Goal: Transaction & Acquisition: Subscribe to service/newsletter

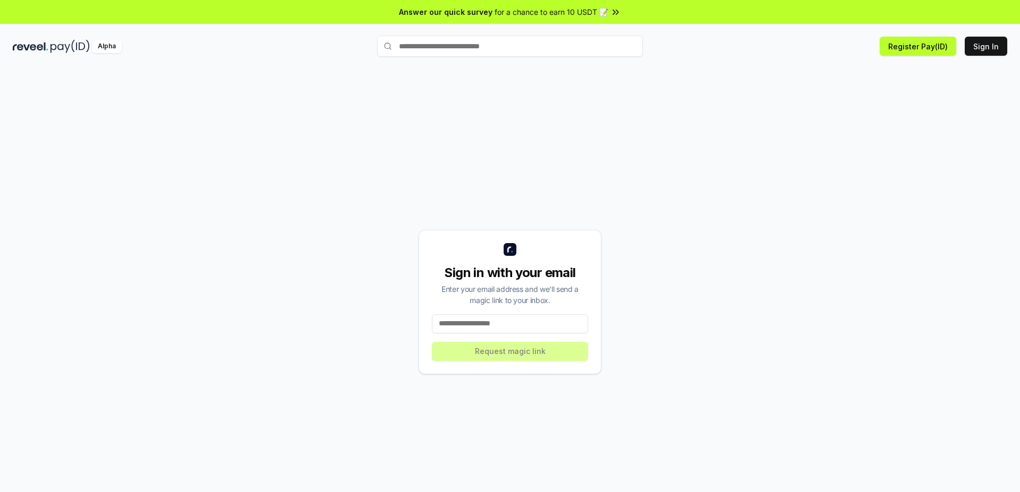
click at [251, 107] on div "Sign in with your email Enter your email address and we’ll send a magic link to…" at bounding box center [510, 301] width 994 height 441
click at [523, 326] on input at bounding box center [510, 323] width 156 height 19
click at [982, 46] on button "Sign In" at bounding box center [985, 46] width 42 height 19
click at [508, 333] on div "Sign in with your email Enter your email address and we’ll send a magic link to…" at bounding box center [509, 302] width 183 height 144
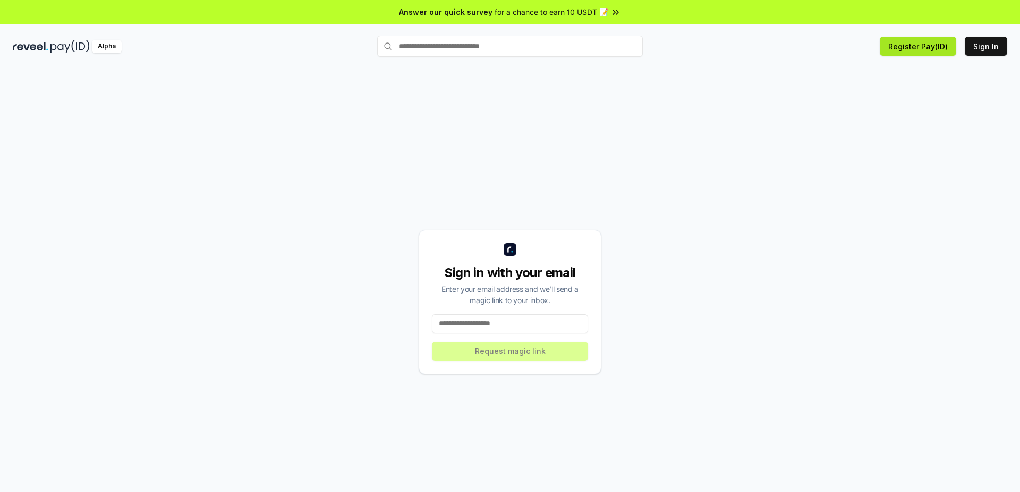
click at [920, 44] on button "Register Pay(ID)" at bounding box center [917, 46] width 76 height 19
click at [758, 228] on div "Sign in with your email Enter your email address and we’ll send a magic link to…" at bounding box center [510, 301] width 994 height 441
click at [507, 321] on input at bounding box center [510, 323] width 156 height 19
click at [989, 42] on button "Sign In" at bounding box center [985, 46] width 42 height 19
click at [489, 323] on input at bounding box center [510, 323] width 156 height 19
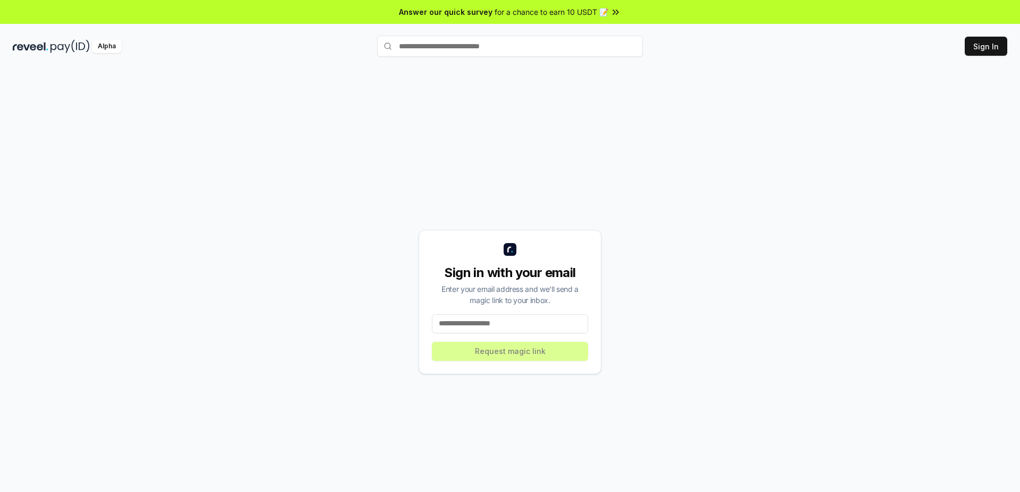
click at [482, 322] on input at bounding box center [510, 323] width 156 height 19
click at [877, 184] on div "Sign in with your email Enter your email address and we’ll send a magic link to…" at bounding box center [510, 301] width 994 height 441
click at [540, 328] on input at bounding box center [510, 323] width 156 height 19
paste input "**********"
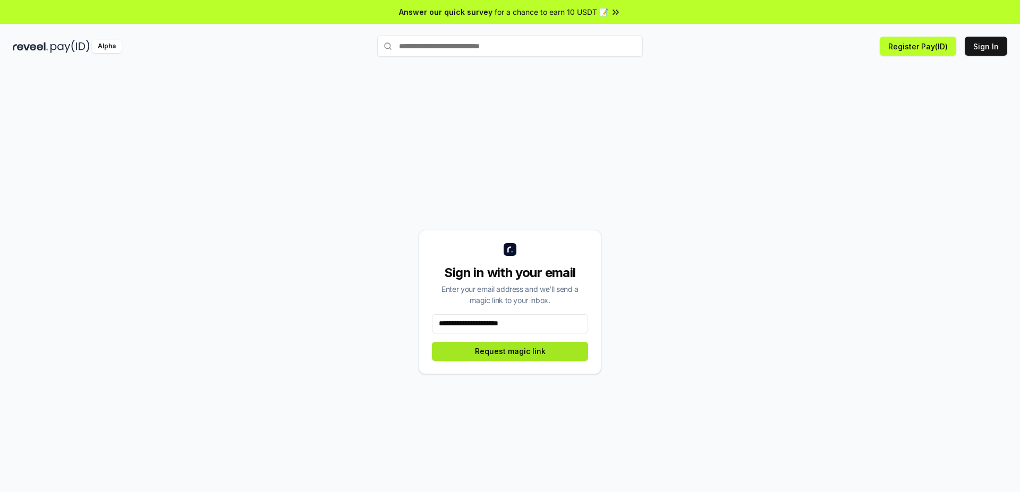
type input "**********"
click at [533, 354] on button "Request magic link" at bounding box center [510, 351] width 156 height 19
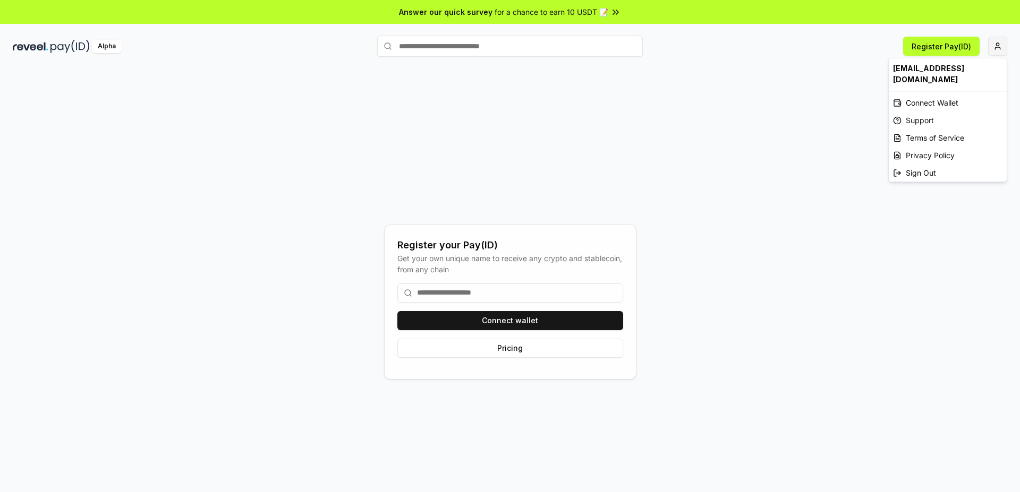
click at [947, 213] on html "Answer our quick survey for a chance to earn 10 USDT 📝 Alpha Register Pay(ID) R…" at bounding box center [510, 246] width 1020 height 492
click at [530, 316] on html "Answer our quick survey for a chance to earn 10 USDT 📝 Alpha Register Pay(ID) R…" at bounding box center [510, 246] width 1020 height 492
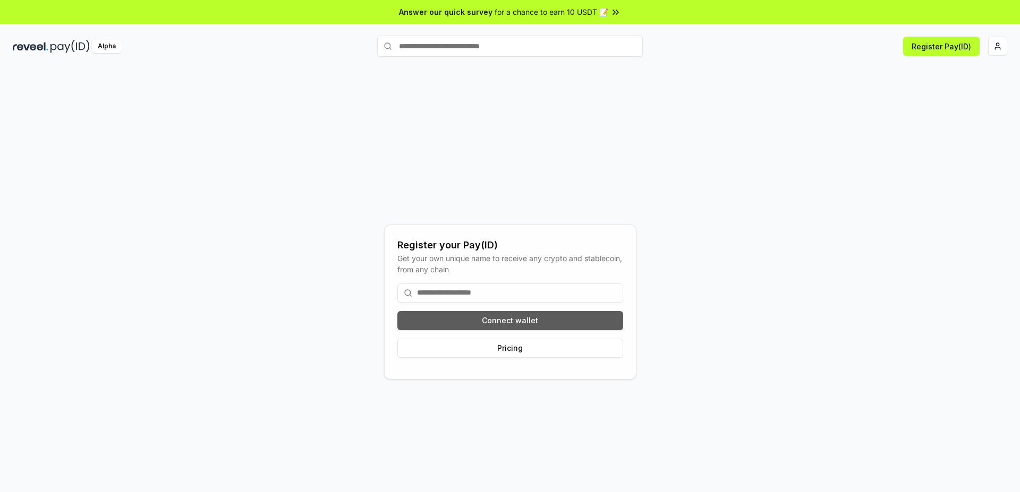
click at [490, 316] on button "Connect wallet" at bounding box center [510, 320] width 226 height 19
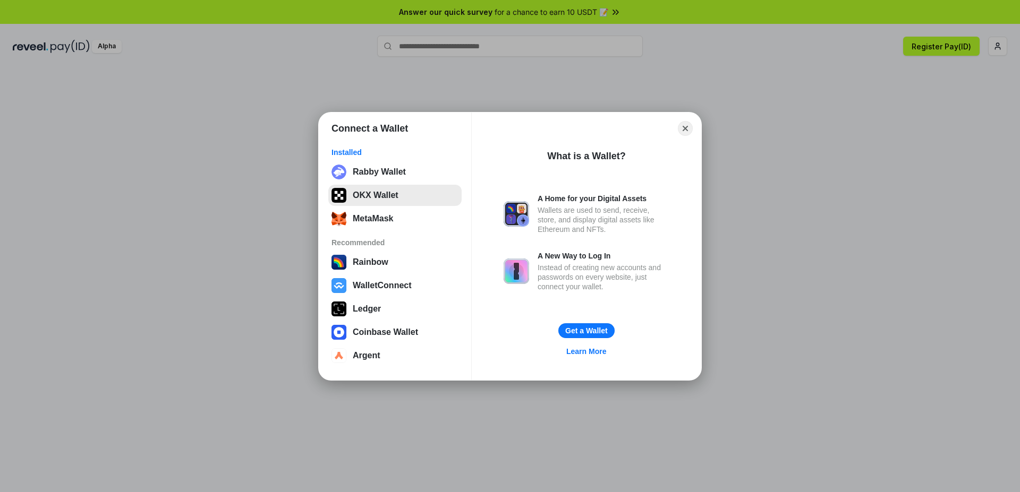
click at [392, 200] on button "OKX Wallet" at bounding box center [394, 195] width 133 height 21
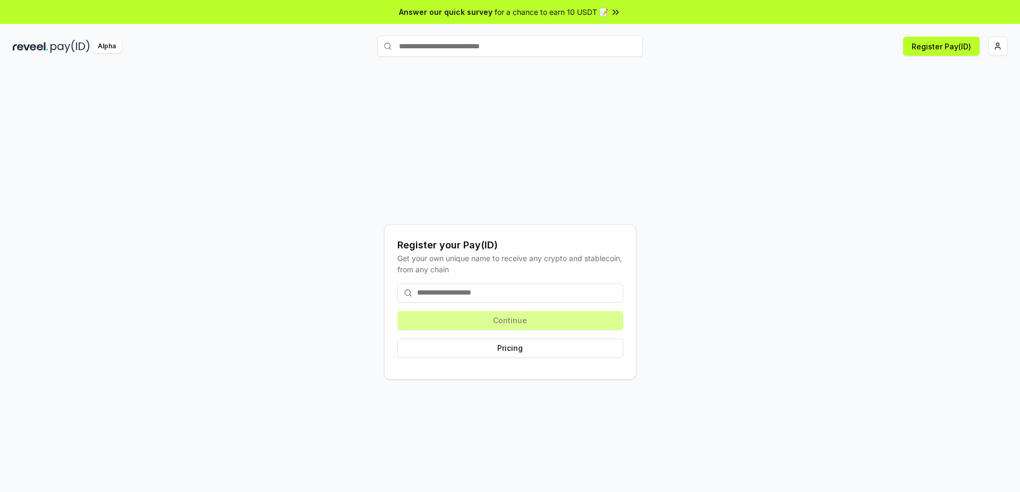
click at [689, 314] on div "Register your Pay(ID) Get your own unique name to receive any crypto and stable…" at bounding box center [510, 301] width 994 height 441
click at [519, 327] on div "Continue Pricing" at bounding box center [510, 320] width 226 height 91
click at [830, 213] on div "Register your Pay(ID) Get your own unique name to receive any crypto and stable…" at bounding box center [510, 301] width 994 height 441
click at [529, 348] on button "Pricing" at bounding box center [510, 348] width 226 height 19
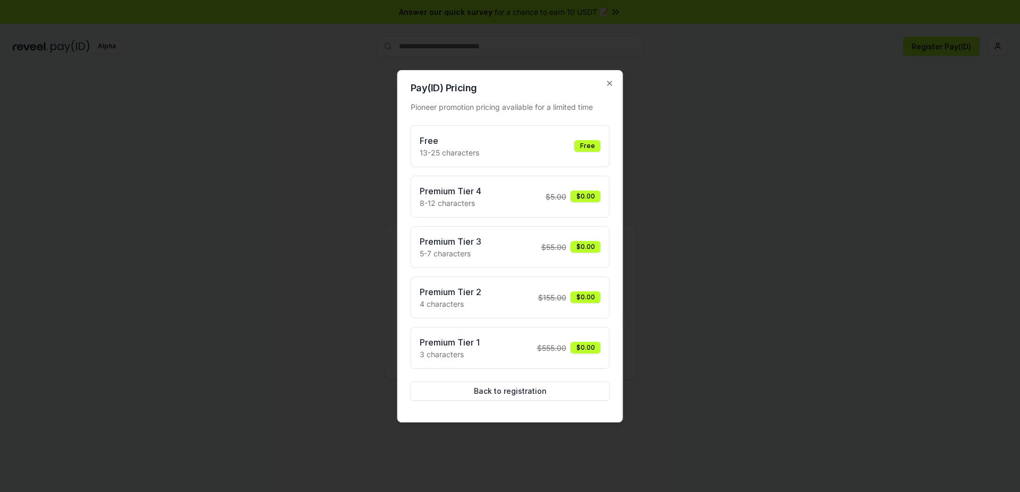
click at [580, 149] on div "Free" at bounding box center [587, 146] width 27 height 12
click at [577, 141] on div "Free" at bounding box center [587, 146] width 27 height 12
click at [603, 90] on h2 "Pay(ID) Pricing" at bounding box center [509, 88] width 199 height 10
click at [614, 76] on div "Pay(ID) Pricing Pioneer promotion pricing available for a limited time Free 13-…" at bounding box center [510, 246] width 226 height 353
click at [607, 81] on icon "button" at bounding box center [609, 83] width 8 height 8
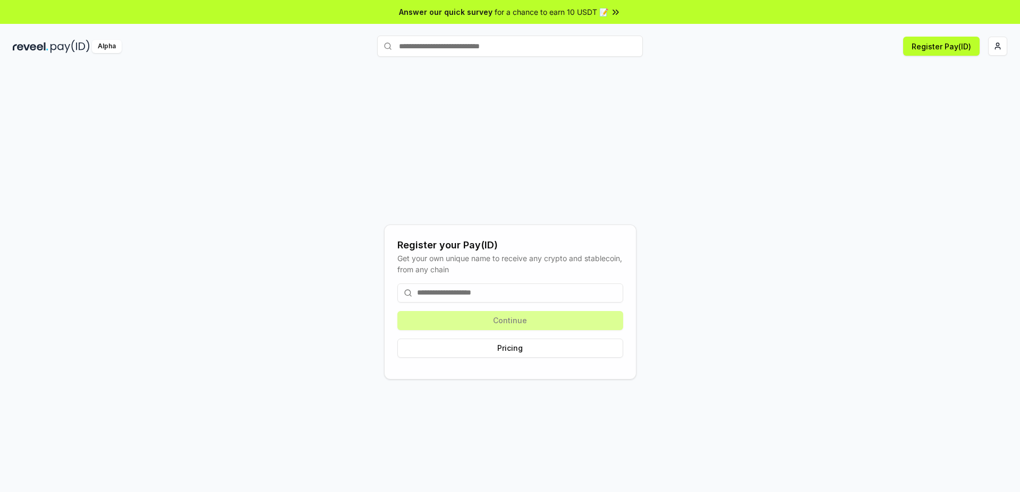
click at [419, 292] on input at bounding box center [510, 293] width 226 height 19
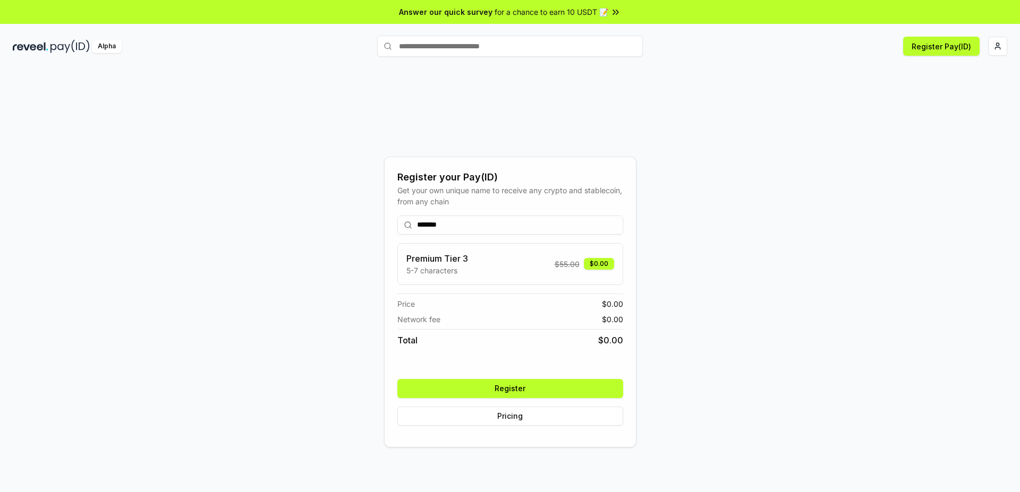
type input "*******"
click at [537, 384] on button "Register" at bounding box center [510, 388] width 226 height 19
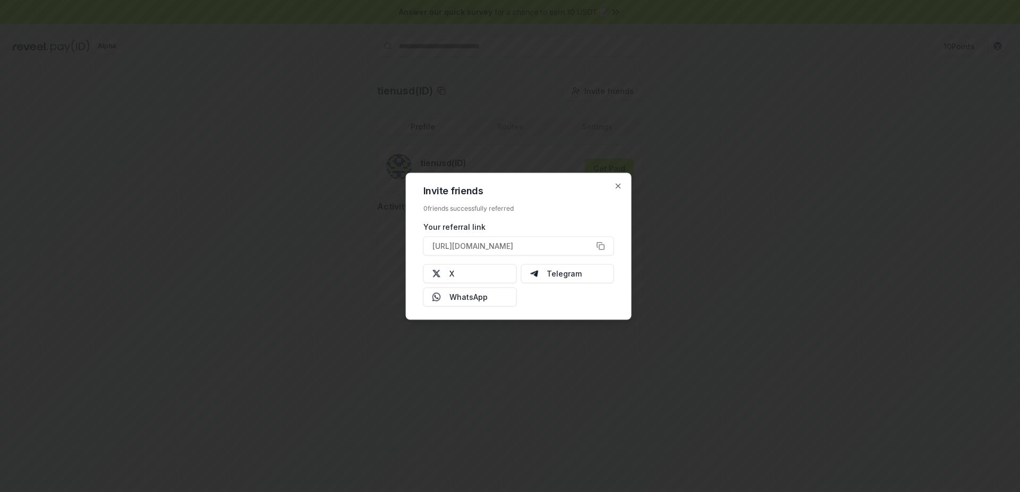
click at [923, 45] on div at bounding box center [510, 246] width 1020 height 492
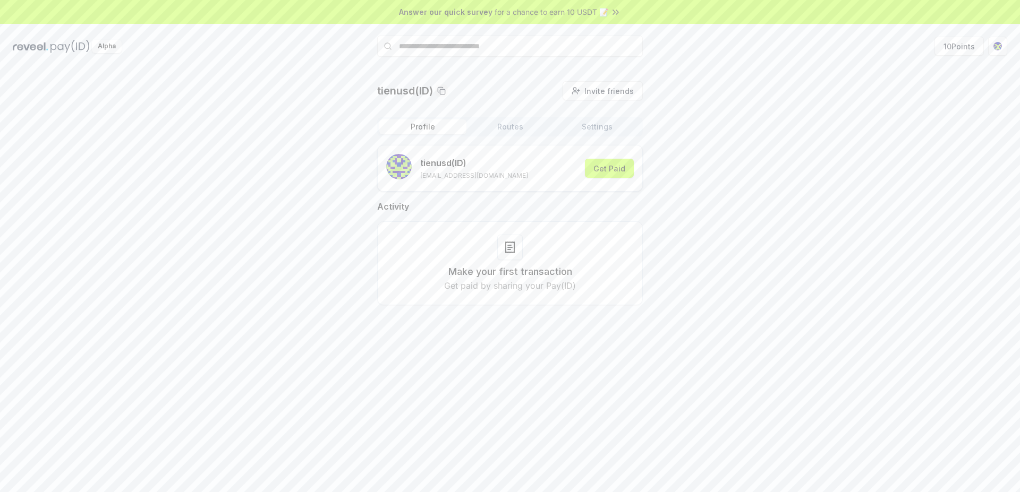
click at [711, 263] on div "tienusd(ID) Invite friends Invite Profile Routes Settings tienusd (ID) [EMAIL_A…" at bounding box center [510, 201] width 994 height 241
click at [598, 90] on span "Invite friends" at bounding box center [608, 90] width 49 height 11
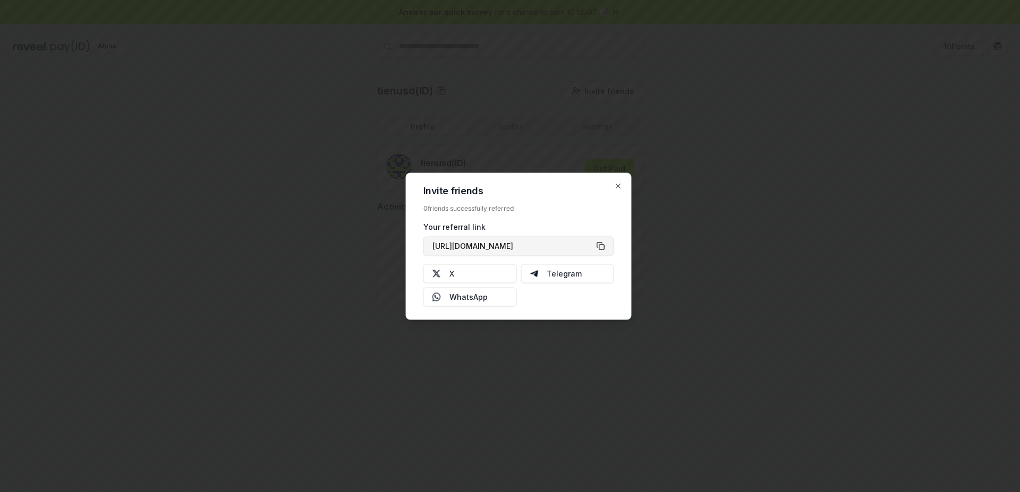
click at [601, 246] on button "[URL][DOMAIN_NAME]" at bounding box center [518, 245] width 191 height 19
type button "[URL][DOMAIN_NAME]"
click at [480, 281] on button "X" at bounding box center [469, 273] width 93 height 19
click at [567, 275] on button "Telegram" at bounding box center [566, 273] width 93 height 19
click at [597, 246] on button "[URL][DOMAIN_NAME]" at bounding box center [518, 245] width 191 height 19
